Goal: Task Accomplishment & Management: Use online tool/utility

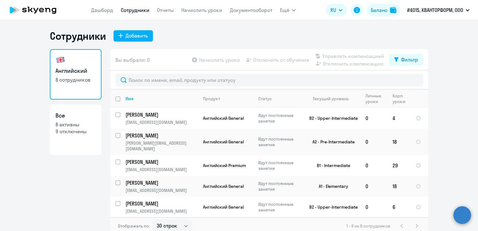
select select "30"
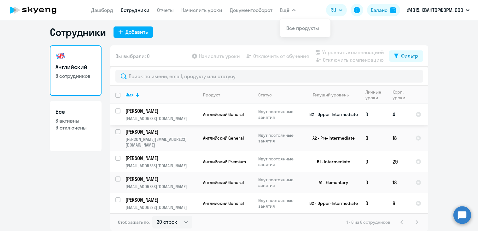
drag, startPoint x: 168, startPoint y: 116, endPoint x: 122, endPoint y: 108, distance: 46.9
click at [122, 108] on td "[PERSON_NAME] [PERSON_NAME][EMAIL_ADDRESS][DOMAIN_NAME]" at bounding box center [158, 114] width 77 height 21
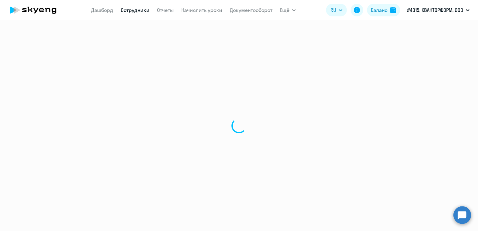
select select "english"
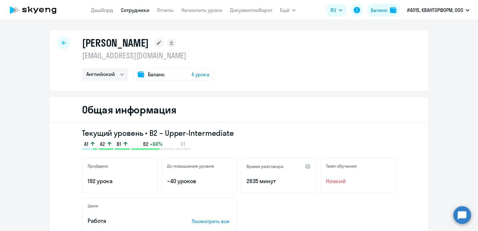
drag, startPoint x: 122, startPoint y: 108, endPoint x: 59, endPoint y: 63, distance: 77.6
click at [59, 63] on div "[PERSON_NAME] [EMAIL_ADDRESS][DOMAIN_NAME] Английский Баланс 4 урока" at bounding box center [239, 60] width 378 height 60
drag, startPoint x: 145, startPoint y: 57, endPoint x: 79, endPoint y: 39, distance: 68.0
click at [82, 39] on div "[PERSON_NAME] [EMAIL_ADDRESS][DOMAIN_NAME] Английский Баланс 4 урока" at bounding box center [148, 59] width 132 height 44
copy div "[PERSON_NAME] [PERSON_NAME][EMAIL_ADDRESS][DOMAIN_NAME]"
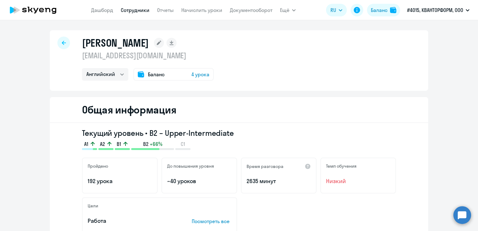
select select "30"
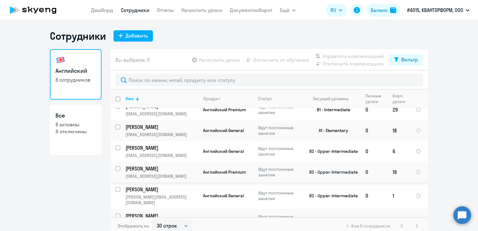
scroll to position [4, 0]
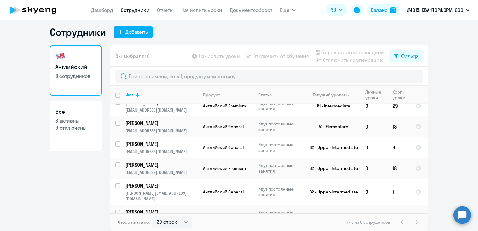
click at [462, 219] on circle at bounding box center [462, 215] width 18 height 18
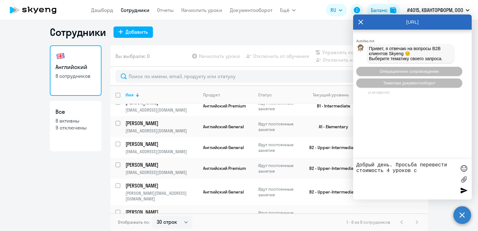
paste textarea "[PERSON_NAME] [PERSON_NAME][EMAIL_ADDRESS][DOMAIN_NAME]"
click at [381, 176] on textarea "Добрый день. Просьба перевести стоимость 4 уроков с [PERSON_NAME] [PERSON_NAME]…" at bounding box center [406, 179] width 100 height 34
click at [441, 175] on textarea "Добрый день. Просьба перевести стоимость 4 уроков с [PERSON_NAME] [PERSON_NAME]…" at bounding box center [406, 179] width 100 height 34
type textarea "Добрый день. Просьба перевести стоимость 4 уроков с [PERSON_NAME] [PERSON_NAME]…"
drag, startPoint x: 173, startPoint y: 186, endPoint x: 122, endPoint y: 186, distance: 51.0
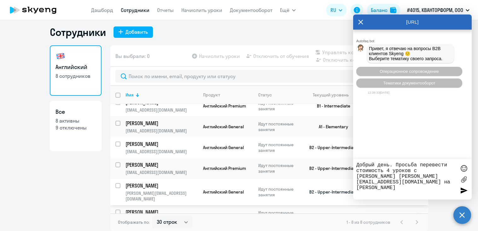
click at [122, 186] on td "[PERSON_NAME] [PERSON_NAME][EMAIL_ADDRESS][DOMAIN_NAME]" at bounding box center [158, 192] width 77 height 26
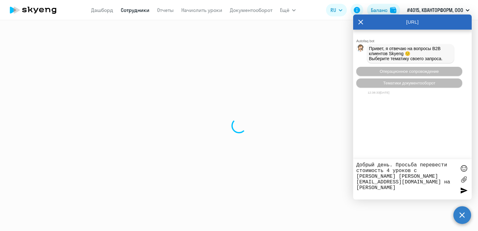
select select "english"
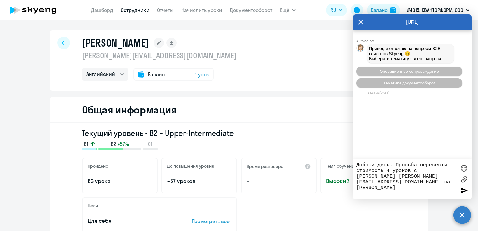
drag, startPoint x: 154, startPoint y: 55, endPoint x: 77, endPoint y: 55, distance: 77.2
click at [77, 55] on div "[PERSON_NAME] [PERSON_NAME][EMAIL_ADDRESS][DOMAIN_NAME] Английский Баланс 1 урок" at bounding box center [239, 60] width 378 height 60
drag, startPoint x: 77, startPoint y: 55, endPoint x: 111, endPoint y: 58, distance: 34.1
copy p "[PERSON_NAME][EMAIL_ADDRESS][DOMAIN_NAME]"
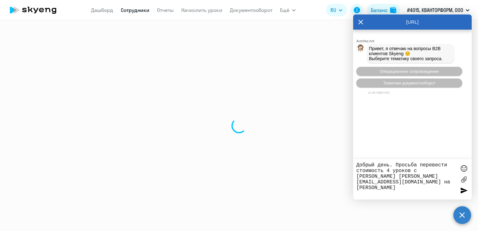
select select "30"
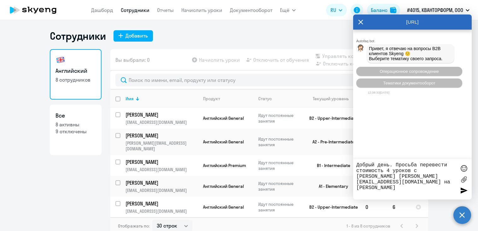
click at [411, 183] on textarea "Добрый день. Просьба перевести стоимость 4 уроков с [PERSON_NAME] [PERSON_NAME]…" at bounding box center [406, 179] width 100 height 34
paste textarea "[PERSON_NAME][EMAIL_ADDRESS][DOMAIN_NAME]"
click at [408, 181] on textarea "Добрый день. Просьба перевести стоимость 4 уроков с [PERSON_NAME] [PERSON_NAME]…" at bounding box center [406, 179] width 100 height 34
click at [356, 189] on textarea "Добрый день. Просьба перевести стоимость 4 уроков с [PERSON_NAME] [PERSON_NAME]…" at bounding box center [406, 179] width 100 height 34
click at [356, 187] on textarea "Добрый день. Просьба перевести стоимость 4 уроков с [PERSON_NAME] [PERSON_NAME]…" at bounding box center [406, 179] width 100 height 34
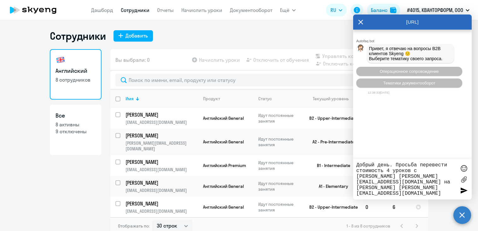
click at [376, 176] on textarea "Добрый день. Просьба перевести стоимость 4 уроков с [PERSON_NAME] [PERSON_NAME]…" at bounding box center [406, 179] width 100 height 34
click at [413, 187] on textarea "Добрый день. Просьба перевести стоимость 4 уроков с [PERSON_NAME][GEOGRAPHIC_DA…" at bounding box center [406, 179] width 100 height 34
type textarea "Добрый день. Просьба перевести стоимость 4 уроков с [PERSON_NAME][GEOGRAPHIC_DA…"
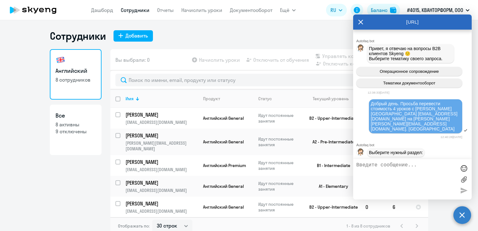
scroll to position [24, 0]
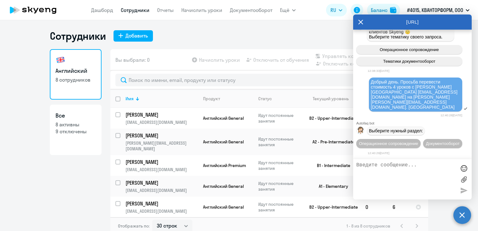
drag, startPoint x: 445, startPoint y: 96, endPoint x: 371, endPoint y: 79, distance: 75.6
click at [371, 79] on div "Добрый день. Просьба перевести стоимость 4 уроков с [PERSON_NAME][GEOGRAPHIC_DA…" at bounding box center [414, 94] width 89 height 30
drag, startPoint x: 371, startPoint y: 79, endPoint x: 394, endPoint y: 86, distance: 23.8
copy span "Добрый день. Просьба перевести стоимость 4 уроков с [PERSON_NAME][GEOGRAPHIC_DA…"
click at [386, 141] on span "Операционное сопровождение" at bounding box center [388, 143] width 59 height 5
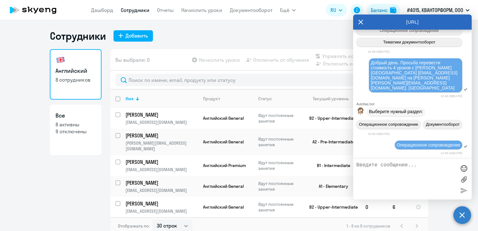
scroll to position [81, 0]
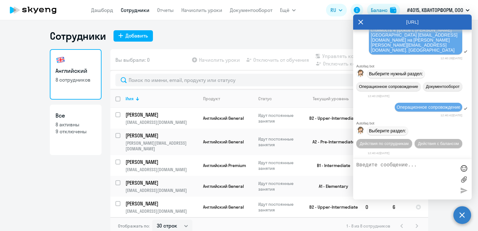
click at [363, 168] on textarea at bounding box center [406, 179] width 100 height 34
click at [424, 142] on span "Действия с балансом" at bounding box center [437, 143] width 41 height 5
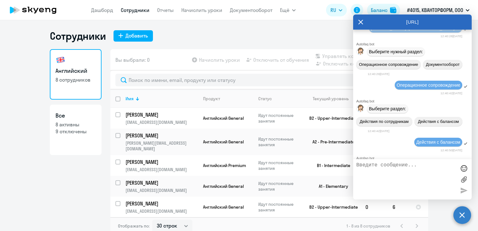
scroll to position [151, 0]
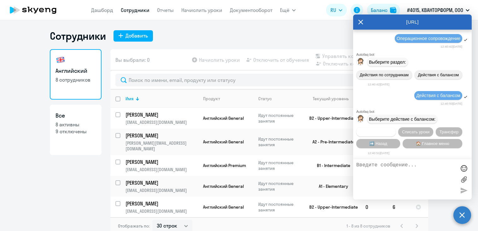
click at [377, 134] on button "Начислить уроки" at bounding box center [375, 131] width 39 height 9
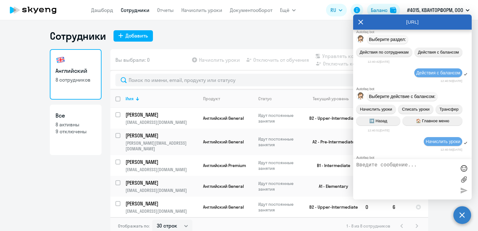
scroll to position [232, 0]
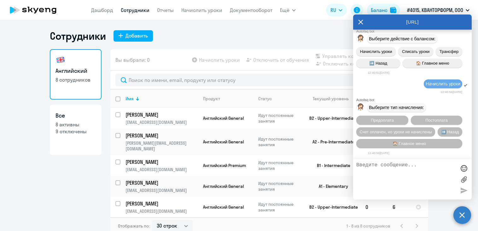
click at [366, 165] on textarea at bounding box center [406, 179] width 100 height 34
click at [360, 164] on textarea at bounding box center [406, 179] width 100 height 34
click at [414, 162] on div at bounding box center [412, 179] width 118 height 40
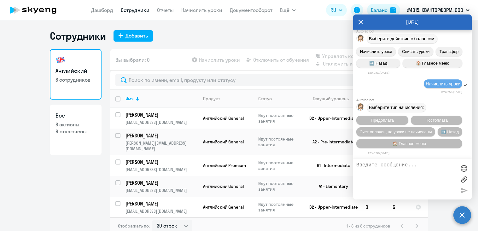
click at [414, 162] on div at bounding box center [412, 179] width 118 height 40
click at [373, 165] on textarea at bounding box center [406, 179] width 100 height 34
click at [367, 167] on textarea at bounding box center [406, 179] width 100 height 34
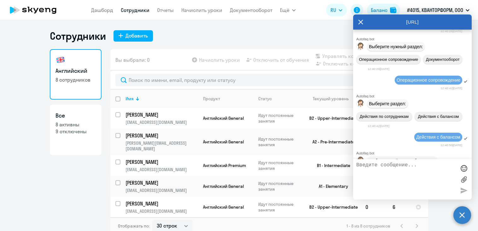
scroll to position [11, 0]
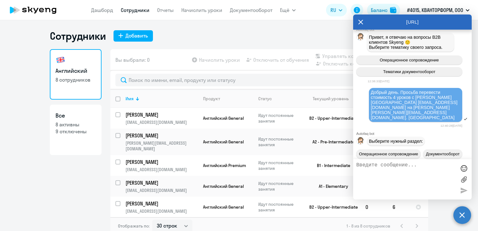
drag, startPoint x: 451, startPoint y: 107, endPoint x: 370, endPoint y: 92, distance: 82.6
click at [370, 92] on div "Добрый день. Просьба перевести стоимость 4 уроков с [PERSON_NAME][GEOGRAPHIC_DA…" at bounding box center [415, 105] width 93 height 34
drag, startPoint x: 370, startPoint y: 92, endPoint x: 384, endPoint y: 96, distance: 14.9
copy span "Добрый день. Просьба перевести стоимость 4 уроков с [PERSON_NAME][GEOGRAPHIC_DA…"
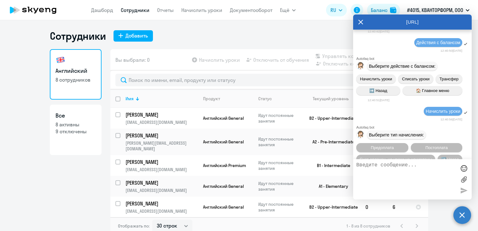
scroll to position [232, 0]
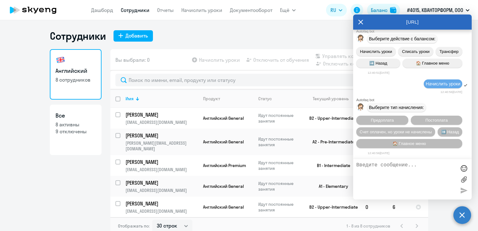
click at [357, 164] on textarea at bounding box center [406, 179] width 100 height 34
paste textarea "Добрый день. Просьба перевести стоимость 4 уроков с [PERSON_NAME][GEOGRAPHIC_DA…"
type textarea "Добрый день. Просьба перевести стоимость 4 уроков с [PERSON_NAME][GEOGRAPHIC_DA…"
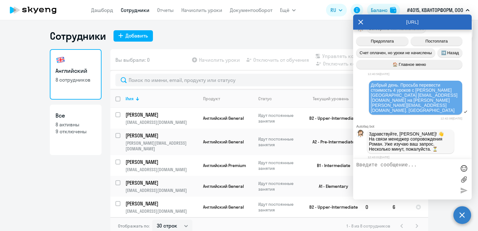
scroll to position [341, 0]
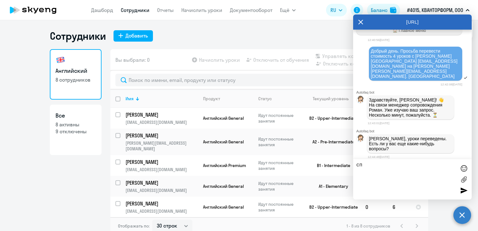
type textarea "с"
type textarea "сейчас прверю и отпишусь. [GEOGRAPHIC_DATA]"
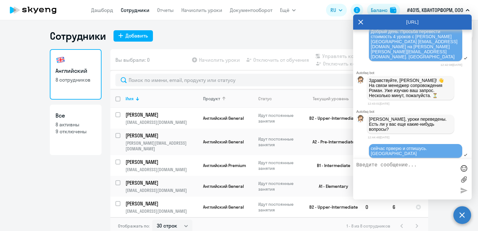
click at [219, 99] on div "Продукт" at bounding box center [228, 99] width 50 height 6
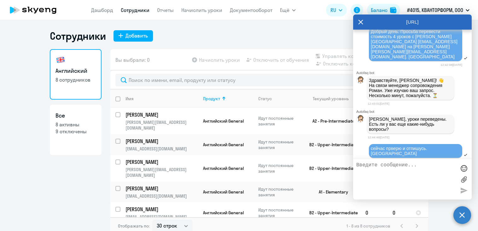
click at [359, 24] on icon at bounding box center [360, 22] width 5 height 5
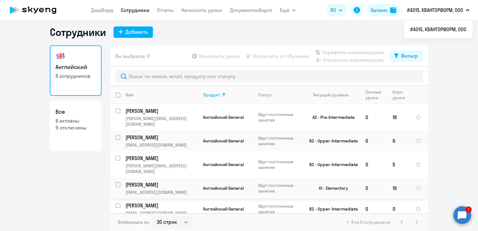
scroll to position [0, 0]
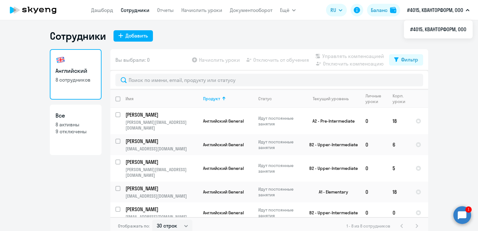
click at [209, 61] on app-table-action-button "Начислить уроки" at bounding box center [215, 60] width 49 height 8
click at [192, 10] on link "Начислить уроки" at bounding box center [201, 10] width 41 height 6
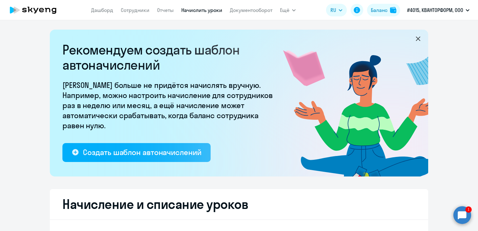
select select "10"
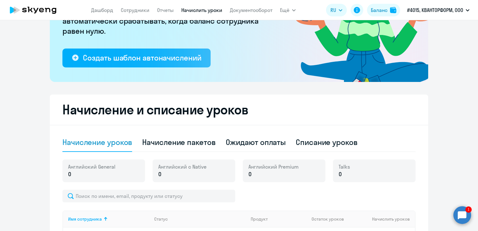
scroll to position [126, 0]
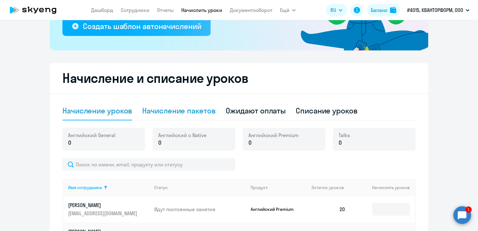
click at [167, 112] on div "Начисление пакетов" at bounding box center [178, 111] width 73 height 10
select select "10"
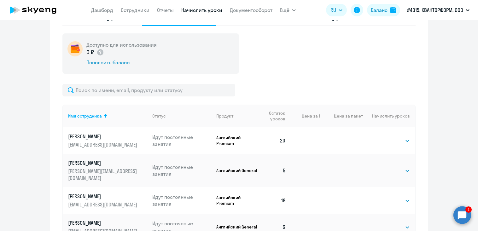
scroll to position [252, 0]
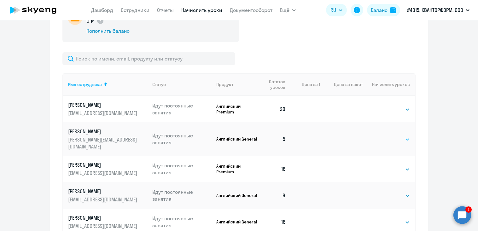
click at [392, 136] on select "Выбрать 4 8 16 32 64 96 128" at bounding box center [397, 139] width 26 height 8
click at [384, 135] on select "Выбрать 4 8 16 32 64 96 128" at bounding box center [397, 139] width 26 height 8
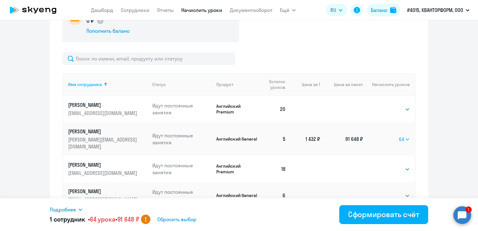
click at [401, 137] on select "Выбрать 4 8 16 32 64 96 128" at bounding box center [404, 139] width 11 height 8
click at [399, 135] on select "Выбрать 4 8 16 32 64 96 128" at bounding box center [404, 139] width 11 height 8
click at [400, 135] on select "Выбрать 4 8 16 32 64 96 128" at bounding box center [404, 139] width 11 height 8
select select "64"
click at [399, 135] on select "Выбрать 4 8 16 32 64 96 128" at bounding box center [404, 139] width 11 height 8
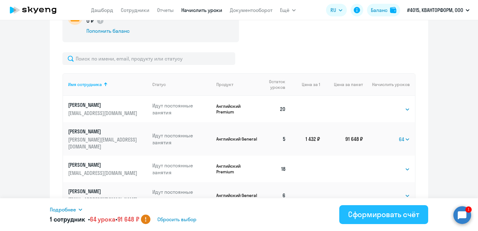
click at [376, 215] on div "Сформировать счёт" at bounding box center [383, 214] width 71 height 10
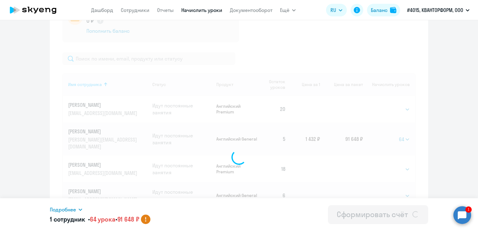
select select
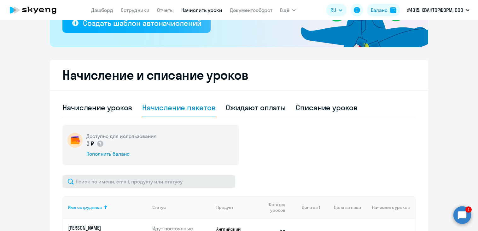
scroll to position [161, 0]
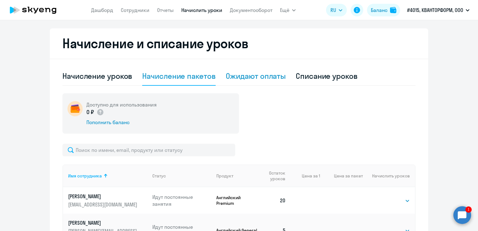
click at [252, 75] on div "Ожидают оплаты" at bounding box center [256, 76] width 60 height 10
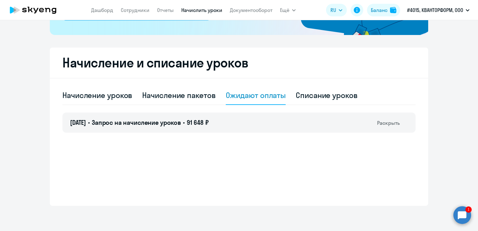
scroll to position [141, 0]
click at [403, 123] on icon at bounding box center [405, 124] width 8 height 8
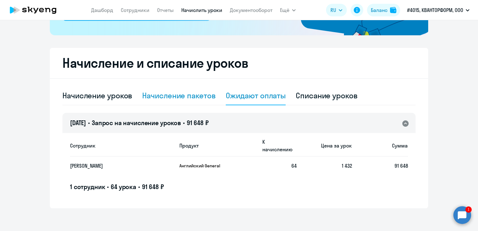
click at [157, 96] on div "Начисление пакетов" at bounding box center [178, 95] width 73 height 10
select select "10"
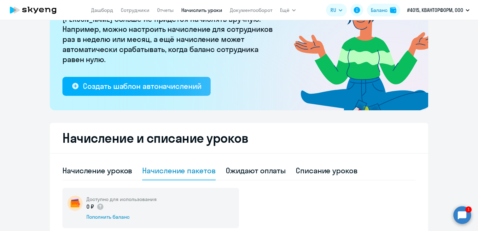
scroll to position [35, 0]
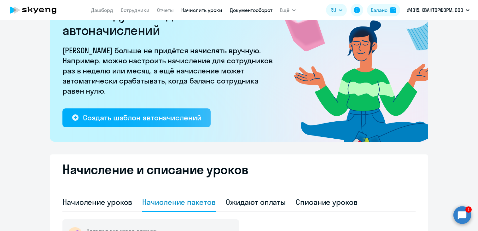
click at [234, 11] on link "Документооборот" at bounding box center [251, 10] width 43 height 6
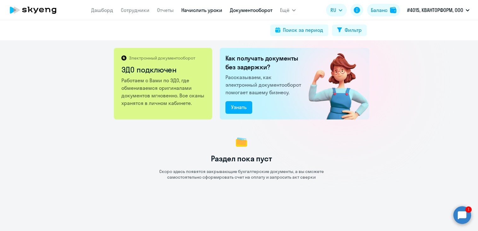
click at [203, 10] on link "Начислить уроки" at bounding box center [201, 10] width 41 height 6
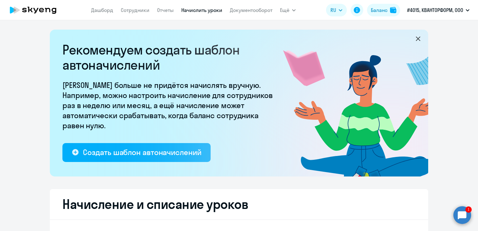
select select "10"
click at [125, 10] on link "Сотрудники" at bounding box center [135, 10] width 29 height 6
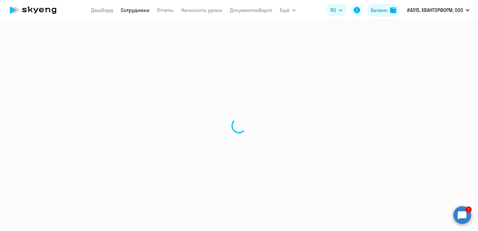
select select "30"
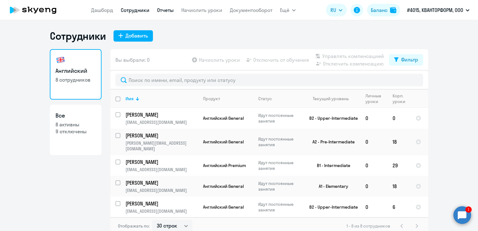
click at [162, 10] on link "Отчеты" at bounding box center [165, 10] width 17 height 6
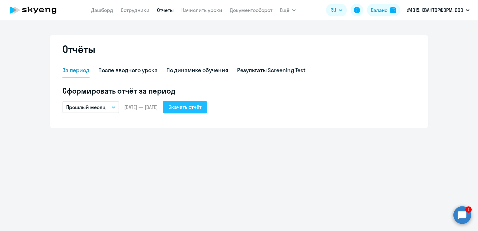
click at [200, 110] on div "Скачать отчёт" at bounding box center [184, 107] width 33 height 8
click at [194, 11] on link "Начислить уроки" at bounding box center [201, 10] width 41 height 6
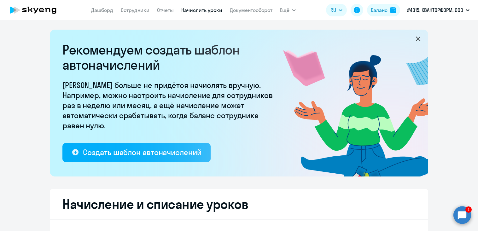
select select "10"
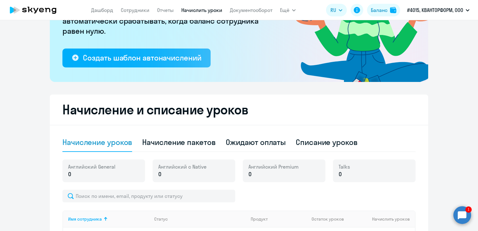
scroll to position [126, 0]
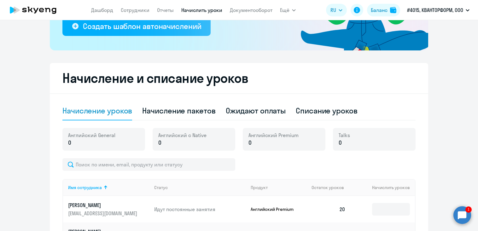
click at [460, 213] on circle at bounding box center [462, 215] width 18 height 18
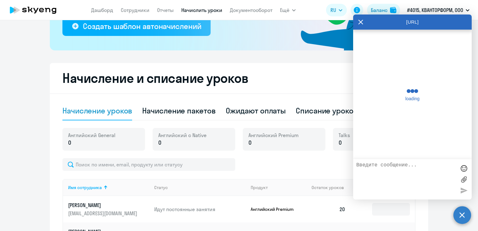
scroll to position [387, 0]
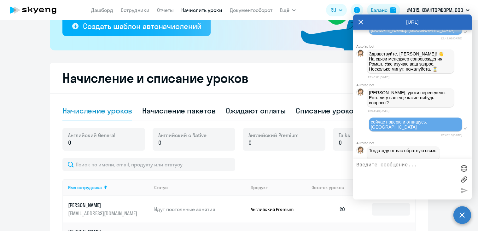
click at [370, 167] on textarea at bounding box center [406, 179] width 100 height 34
click at [361, 22] on icon at bounding box center [360, 21] width 5 height 15
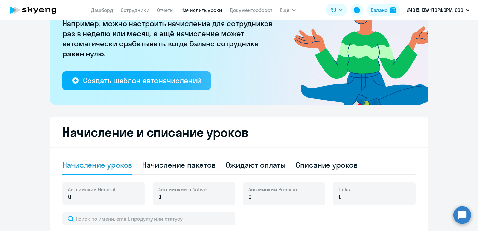
scroll to position [40, 0]
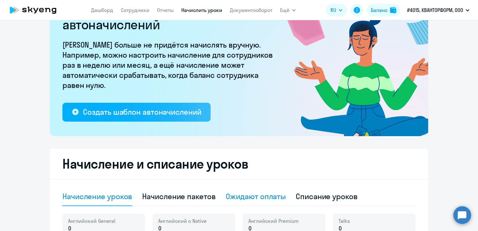
click at [247, 198] on div "Ожидают оплаты" at bounding box center [256, 196] width 60 height 10
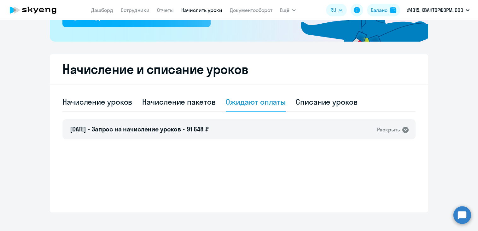
scroll to position [141, 0]
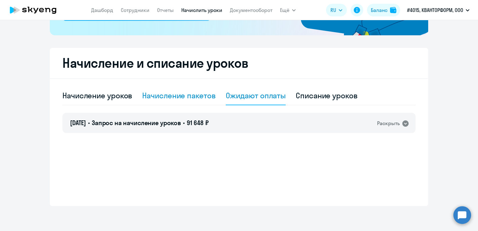
click at [156, 97] on div "Начисление пакетов" at bounding box center [178, 95] width 73 height 10
select select "10"
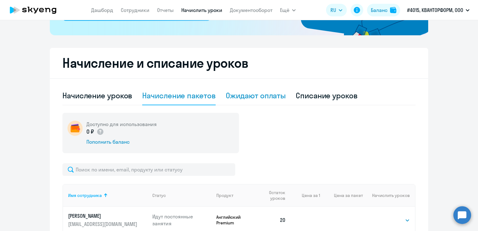
click at [233, 96] on div "Ожидают оплаты" at bounding box center [256, 95] width 60 height 10
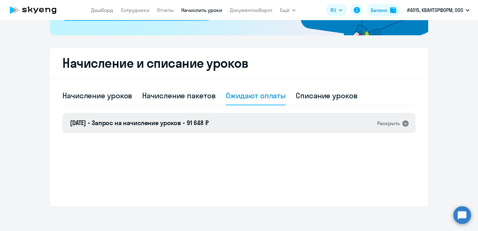
click at [392, 124] on div "Раскрыть" at bounding box center [388, 123] width 23 height 8
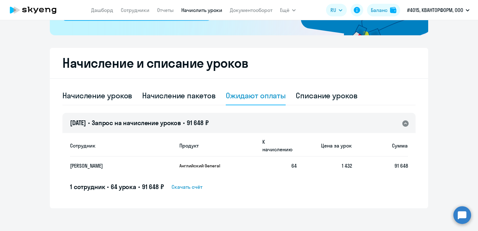
click at [183, 183] on span "Скачать счёт" at bounding box center [186, 187] width 31 height 8
